Goal: Transaction & Acquisition: Subscribe to service/newsletter

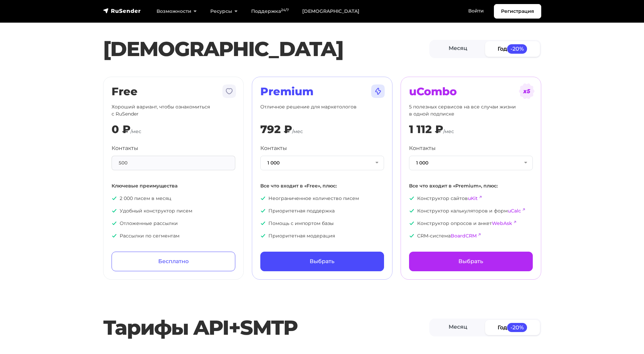
click at [462, 52] on link "Месяц" at bounding box center [457, 48] width 55 height 15
click at [318, 161] on button "1 000" at bounding box center [322, 163] width 124 height 15
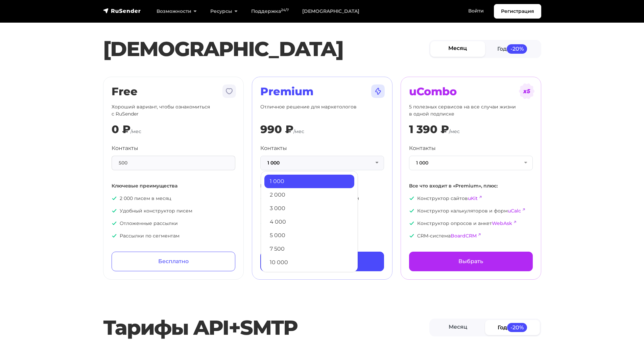
click at [582, 179] on section "Тарифы Месяц Год -20% Free Хороший вариант, чтобы ознакомиться с RuSender 0 ₽ /…" at bounding box center [322, 144] width 644 height 272
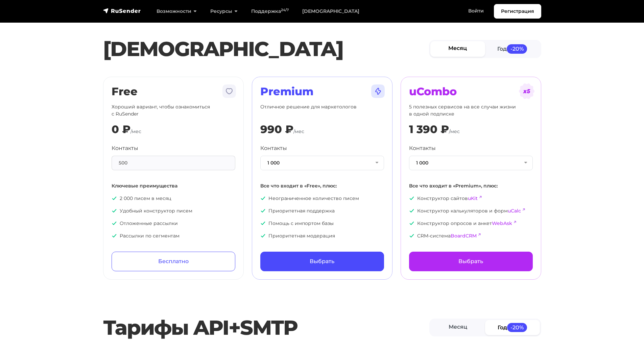
scroll to position [4, 0]
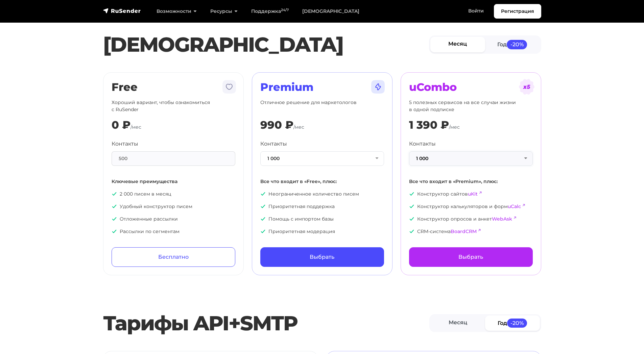
click at [454, 159] on button "1 000" at bounding box center [471, 158] width 124 height 15
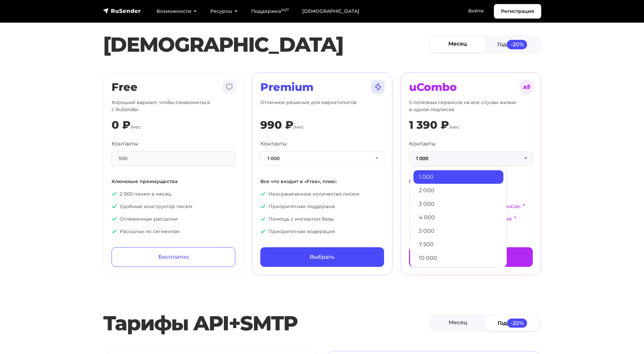
click at [590, 180] on section "Тарифы Месяц Год -20% Free Хороший вариант, чтобы ознакомиться с RuSender 0 ₽ /…" at bounding box center [322, 140] width 644 height 272
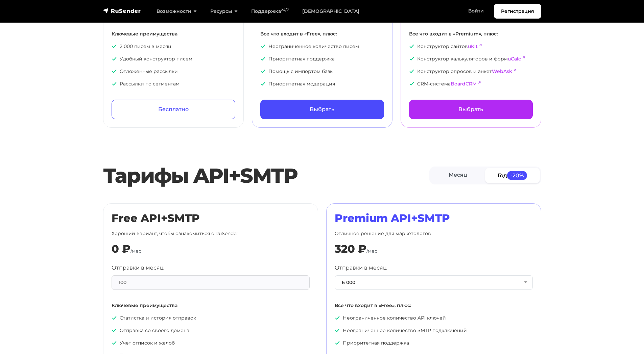
scroll to position [187, 0]
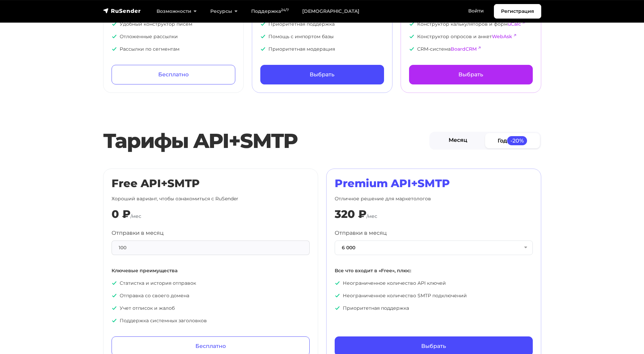
click at [450, 135] on link "Месяц" at bounding box center [457, 140] width 55 height 15
click at [395, 242] on button "6 000" at bounding box center [434, 248] width 198 height 15
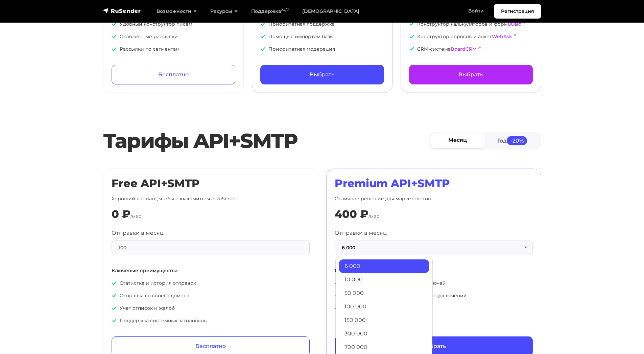
click at [425, 212] on div "400 ₽ /мес" at bounding box center [434, 214] width 198 height 13
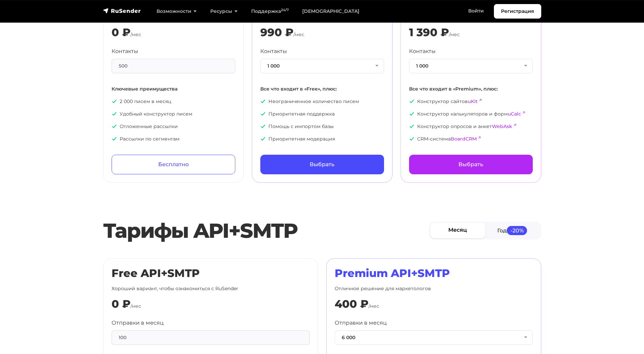
scroll to position [71, 0]
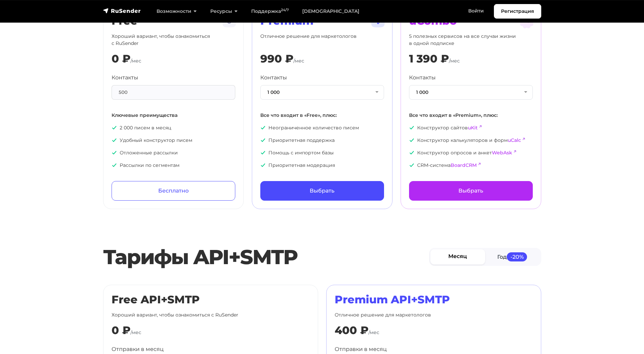
click at [320, 80] on div "Контакты 1 000 1 000 2 000 3 000 4 000 5 000 7 500 10 000 13 000 15 000 20 000 …" at bounding box center [322, 87] width 124 height 26
click at [319, 85] on button "1 000" at bounding box center [322, 92] width 124 height 15
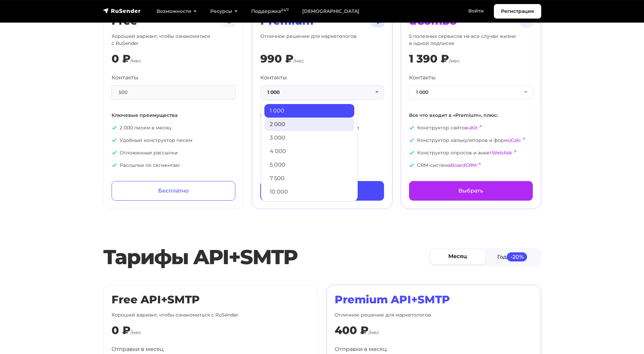
click at [299, 124] on link "2 000" at bounding box center [309, 125] width 90 height 14
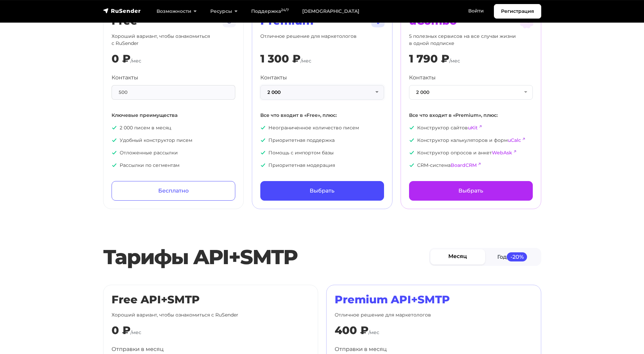
click at [309, 97] on button "2 000" at bounding box center [322, 92] width 124 height 15
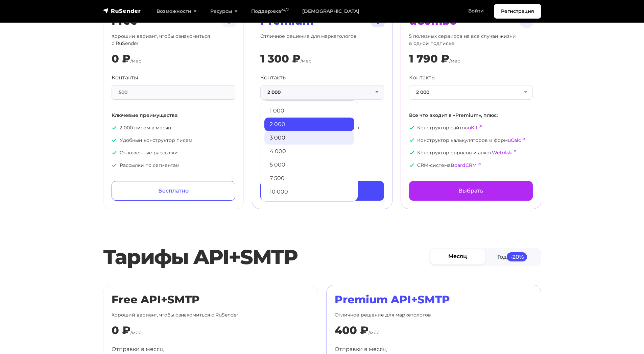
click at [293, 134] on link "3 000" at bounding box center [309, 138] width 90 height 14
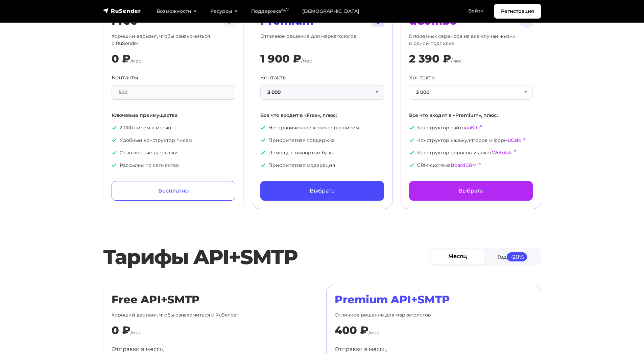
click at [313, 92] on button "3 000" at bounding box center [322, 92] width 124 height 15
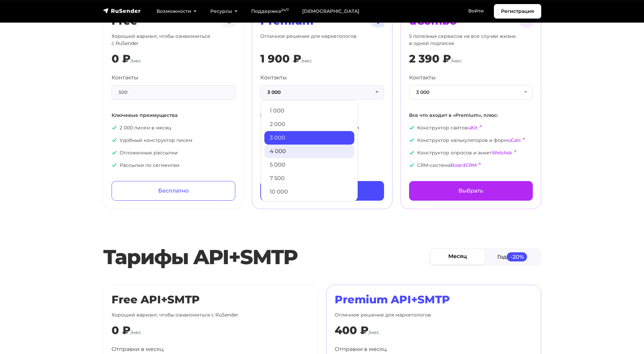
click at [293, 145] on link "4 000" at bounding box center [309, 152] width 90 height 14
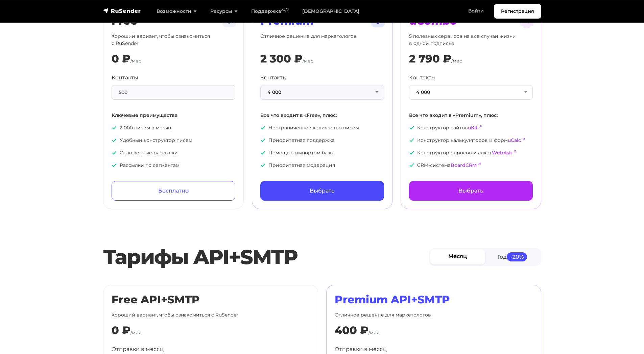
click at [314, 93] on button "4 000" at bounding box center [322, 92] width 124 height 15
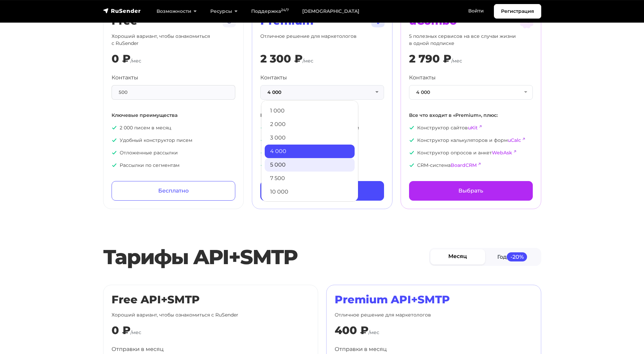
click at [289, 162] on link "5 000" at bounding box center [310, 165] width 90 height 14
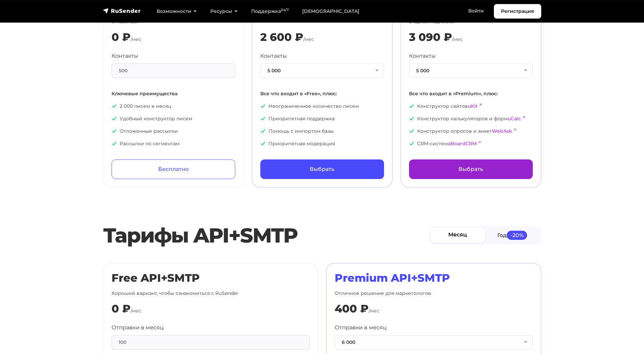
scroll to position [0, 0]
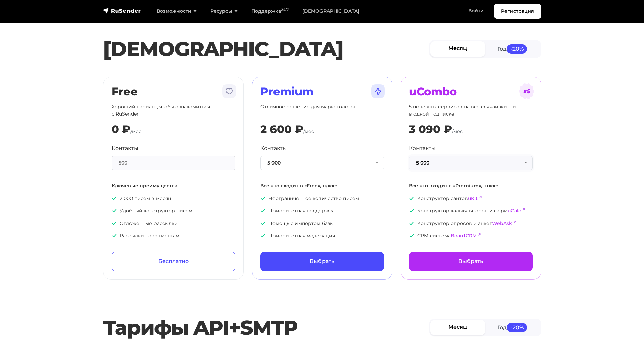
click at [421, 162] on button "5 000" at bounding box center [471, 163] width 124 height 15
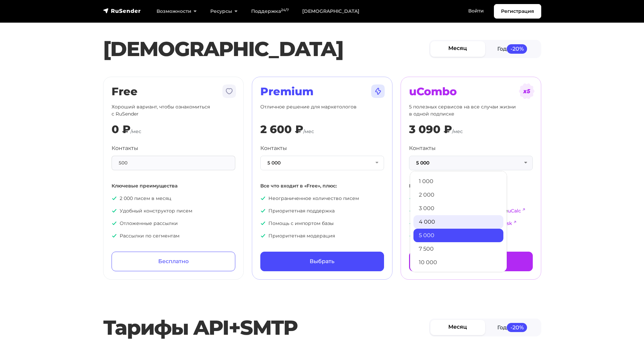
click at [434, 222] on link "4 000" at bounding box center [458, 222] width 90 height 14
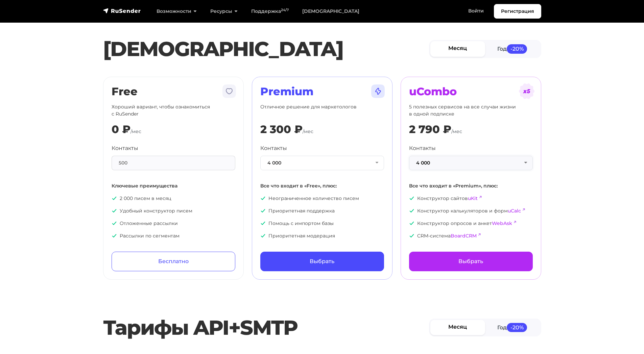
click at [436, 159] on button "4 000" at bounding box center [471, 163] width 124 height 15
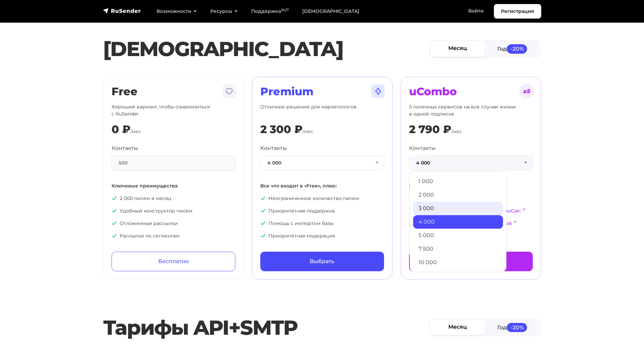
click at [432, 208] on link "3 000" at bounding box center [458, 209] width 90 height 14
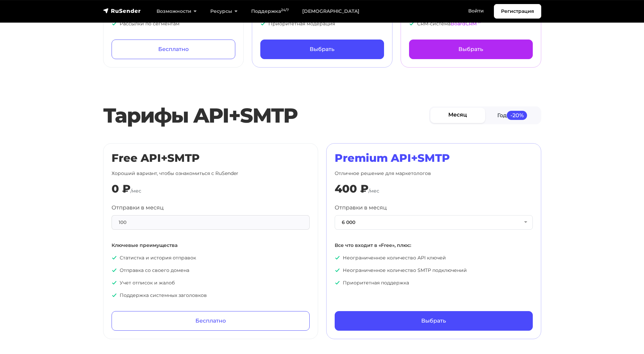
scroll to position [247, 0]
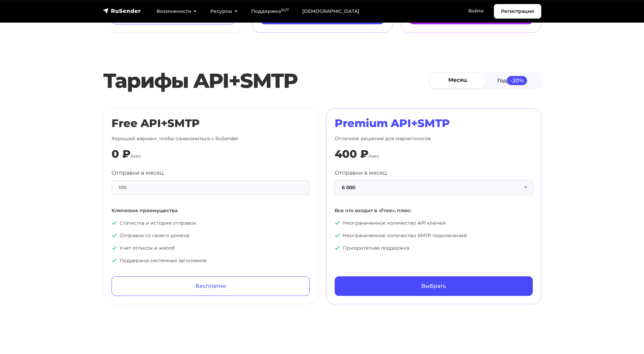
click at [377, 186] on button "6 000" at bounding box center [434, 187] width 198 height 15
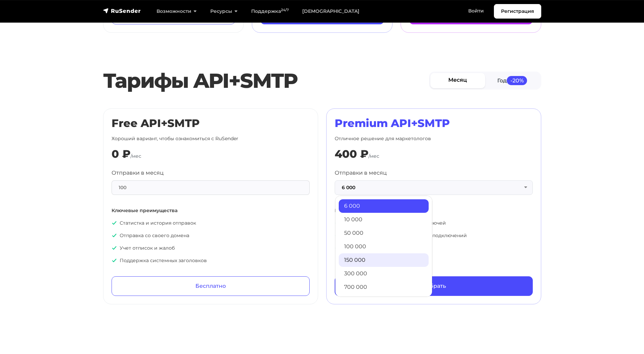
click at [371, 253] on link "150 000" at bounding box center [384, 260] width 90 height 14
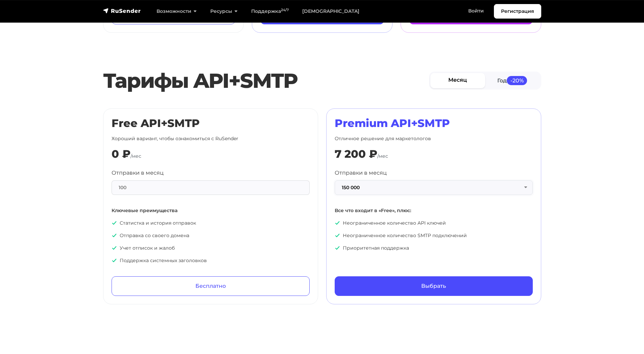
click at [374, 190] on button "150 000" at bounding box center [434, 187] width 198 height 15
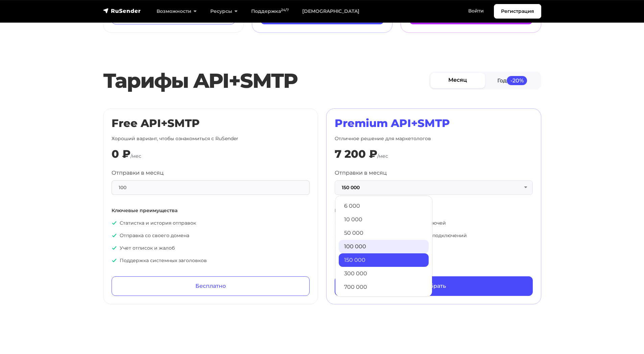
click at [368, 242] on link "100 000" at bounding box center [384, 247] width 90 height 14
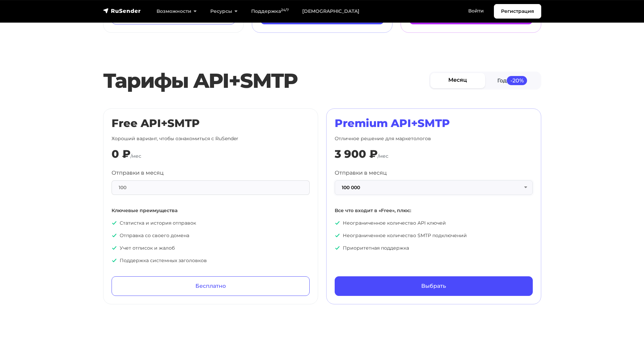
click at [376, 186] on button "100 000" at bounding box center [434, 187] width 198 height 15
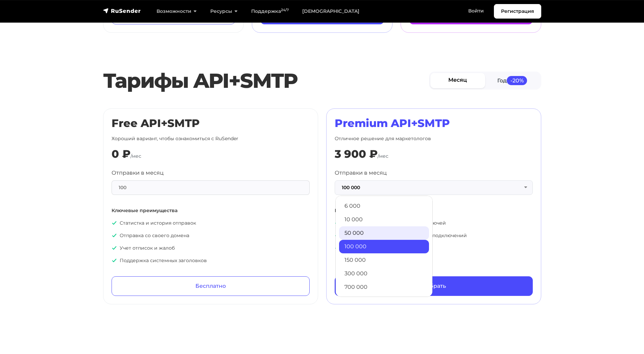
click at [365, 235] on link "50 000" at bounding box center [384, 233] width 90 height 14
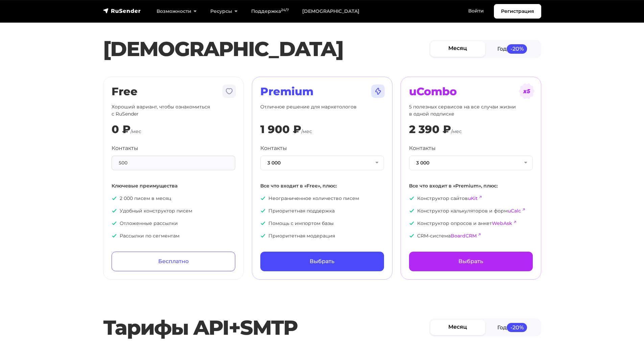
scroll to position [222, 0]
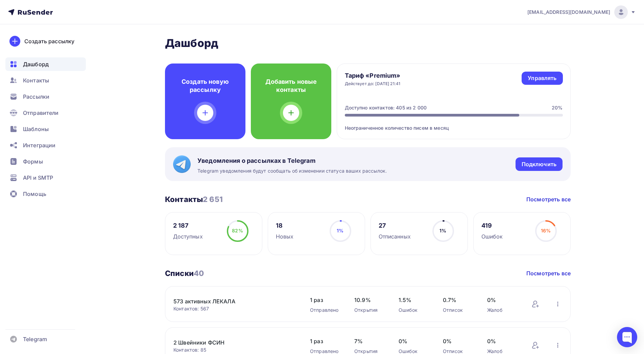
click at [632, 12] on icon at bounding box center [632, 11] width 5 height 5
click at [541, 40] on span "[DEMOGRAPHIC_DATA]" at bounding box center [565, 43] width 62 height 8
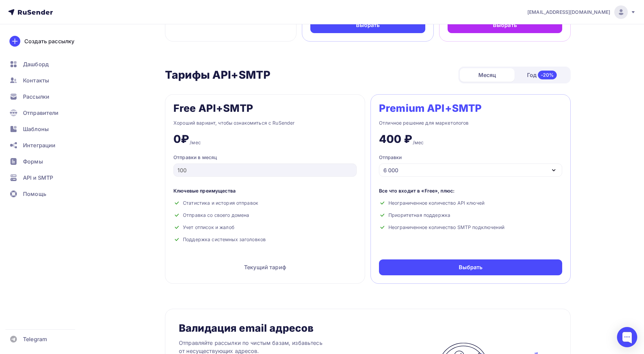
scroll to position [430, 0]
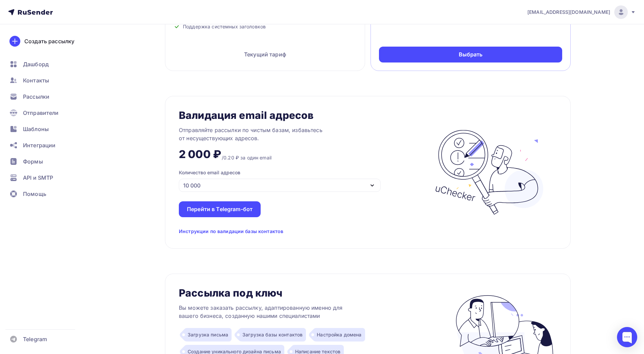
click at [269, 183] on div "10 000" at bounding box center [280, 185] width 202 height 13
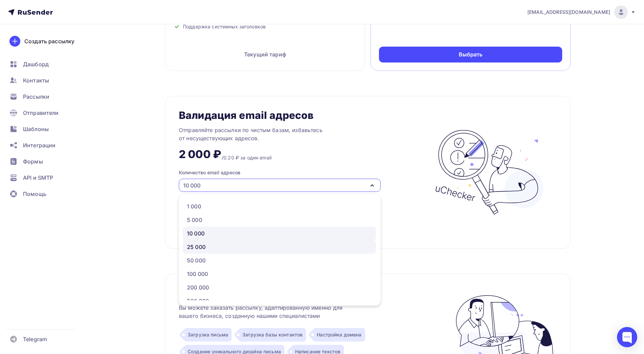
click at [198, 245] on div "25 000" at bounding box center [196, 247] width 19 height 8
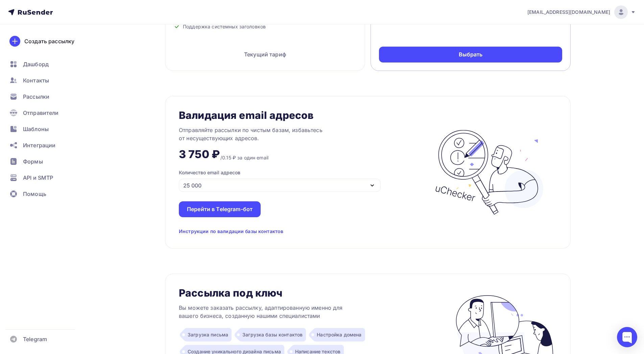
click at [238, 187] on div "25 000" at bounding box center [280, 185] width 202 height 13
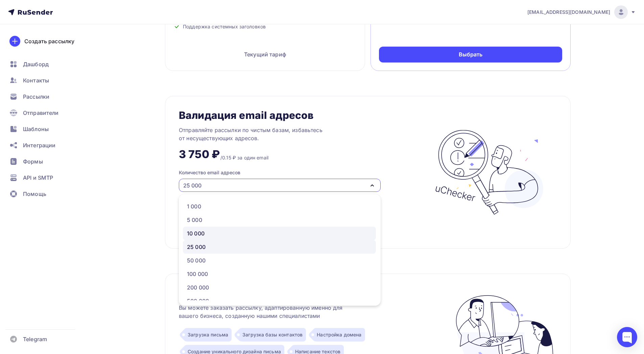
click at [205, 232] on div "10 000" at bounding box center [279, 233] width 185 height 8
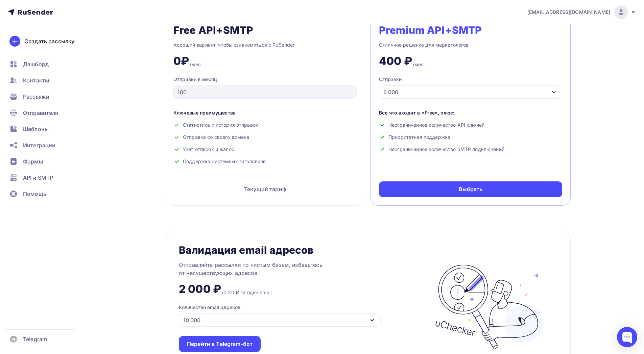
scroll to position [221, 0]
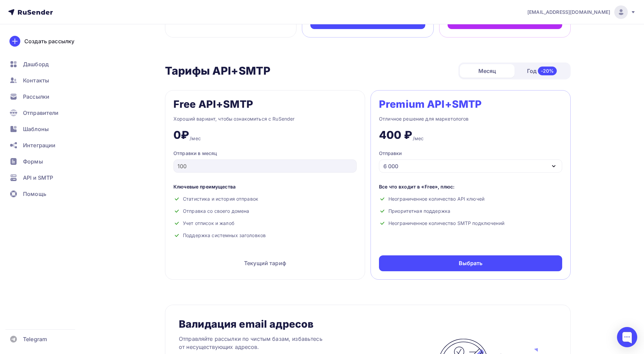
click at [462, 164] on div "6 000" at bounding box center [470, 165] width 183 height 13
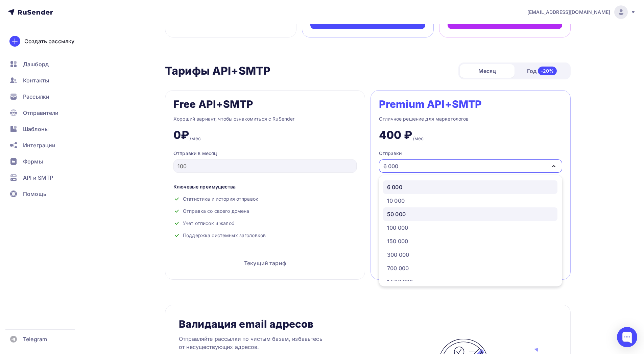
click at [411, 215] on div "50 000" at bounding box center [470, 214] width 166 height 8
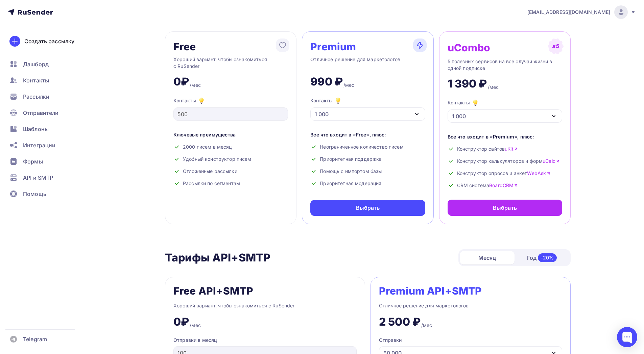
scroll to position [0, 0]
